Goal: Task Accomplishment & Management: Use online tool/utility

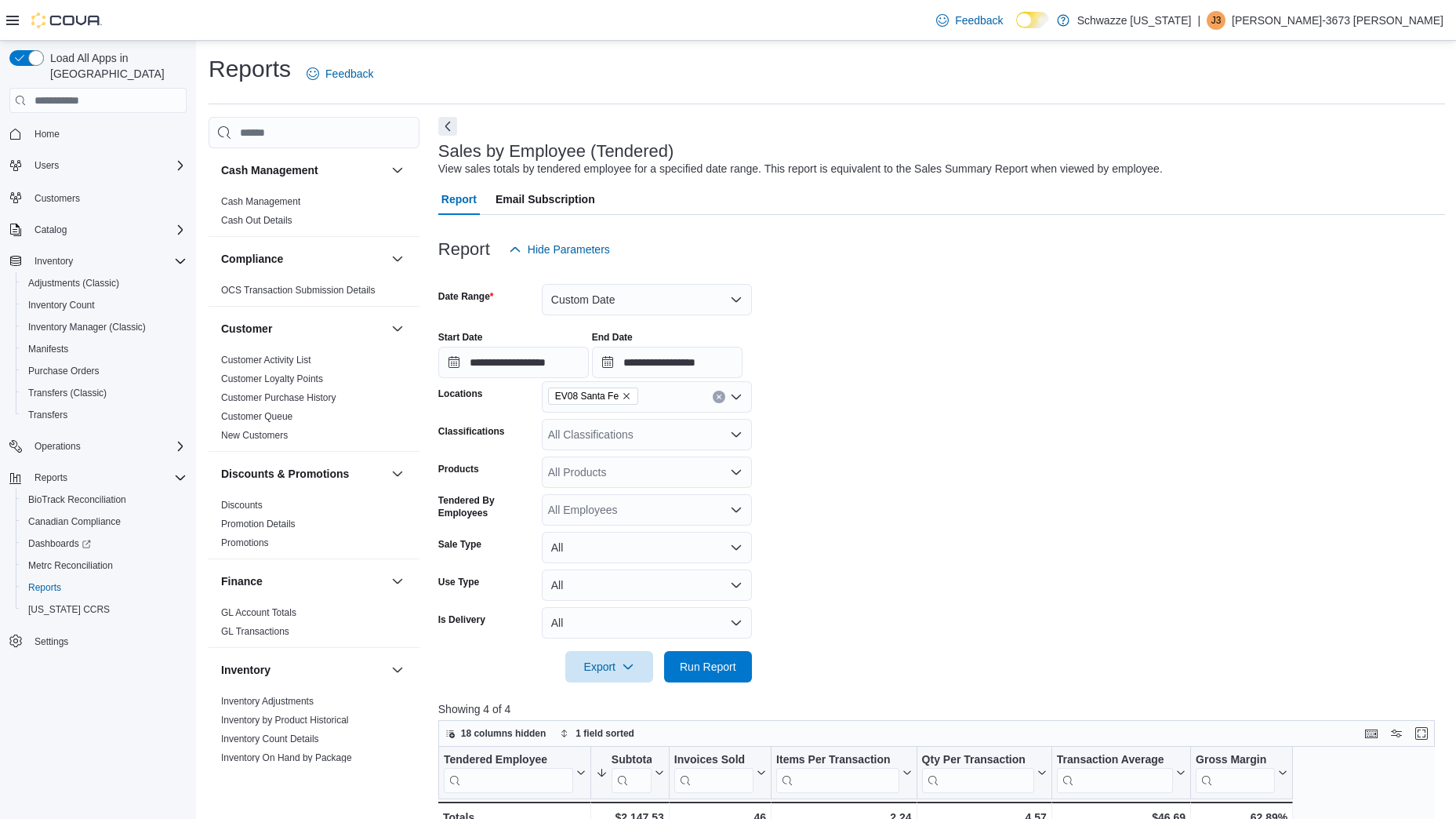
scroll to position [115, 0]
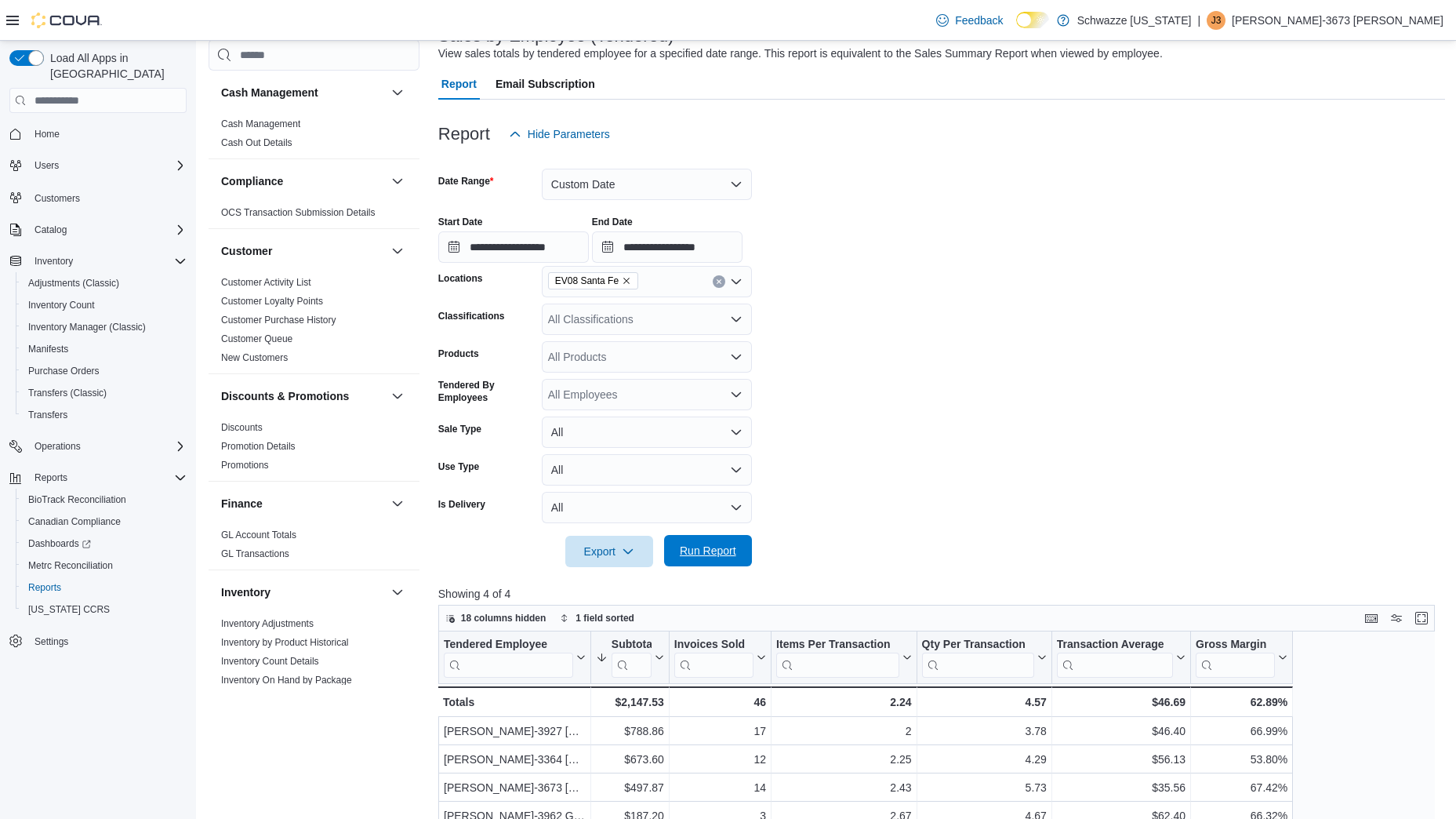
click at [693, 553] on span "Run Report" at bounding box center [708, 550] width 57 height 15
click at [711, 543] on span "Run Report" at bounding box center [708, 551] width 69 height 32
